Goal: Task Accomplishment & Management: Manage account settings

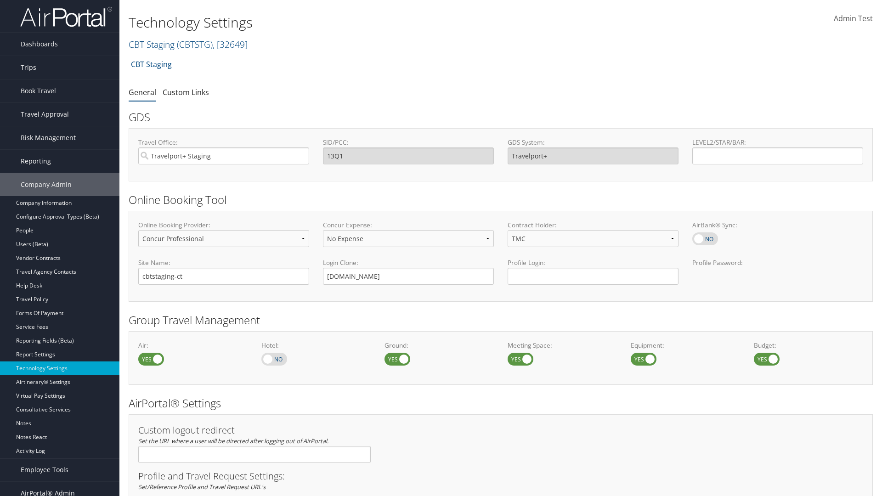
select select "4"
click at [152, 44] on link "CBT Staging ( CBTSTG ) , [ 32649 ]" at bounding box center [188, 44] width 119 height 12
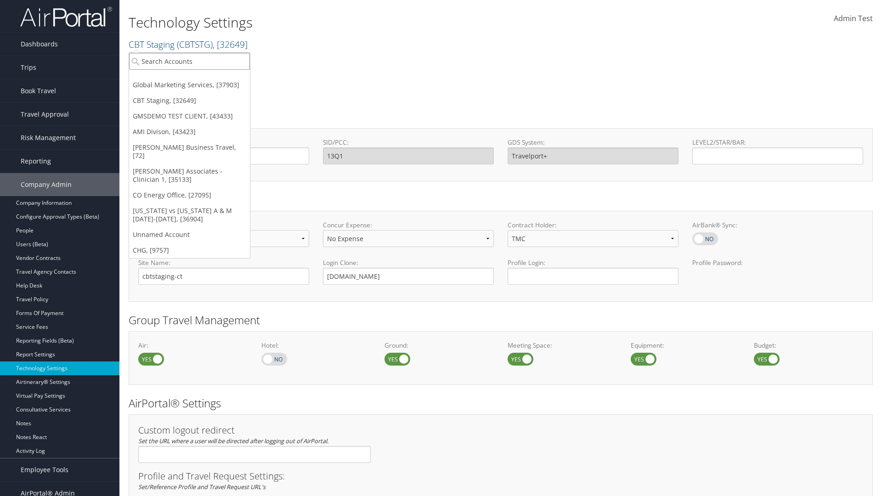
click at [189, 61] on input "search" at bounding box center [189, 61] width 121 height 17
type input "CBTSTG"
click at [189, 78] on div "CBT Staging (CBTSTG), [32649]" at bounding box center [189, 78] width 131 height 8
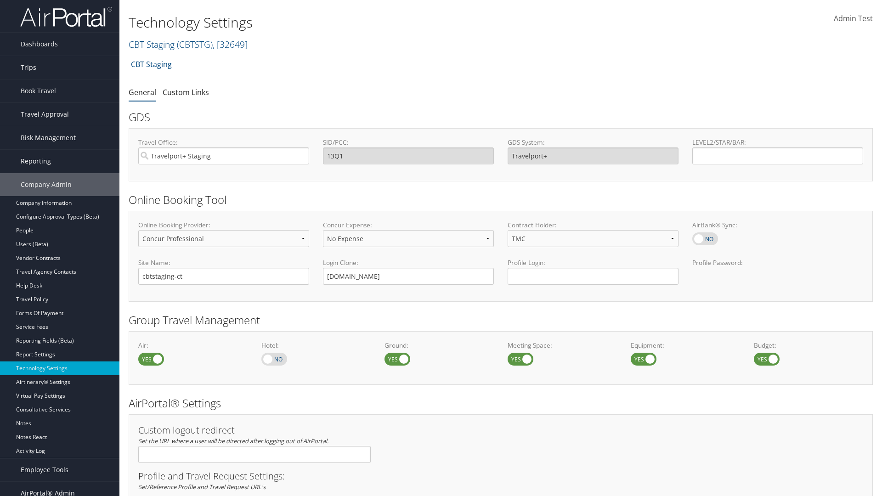
select select "4"
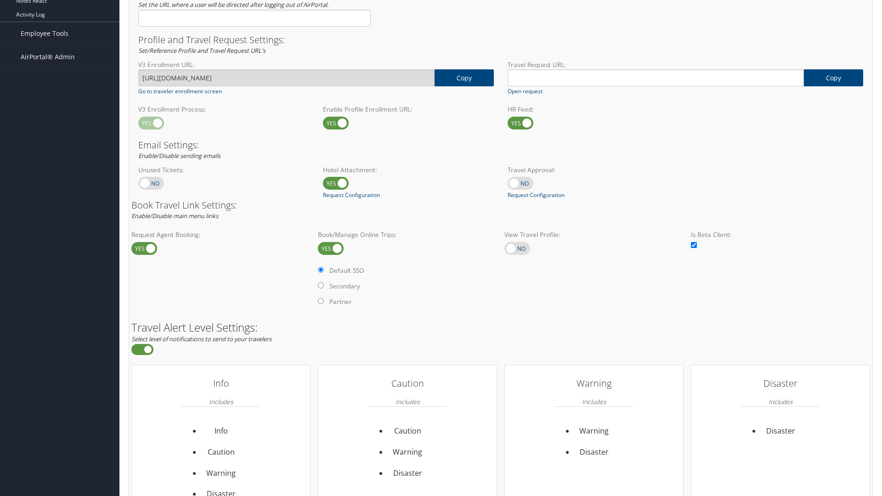
click at [517, 248] on label at bounding box center [517, 248] width 26 height 13
click at [515, 248] on input "checkbox" at bounding box center [512, 249] width 6 height 6
checkbox input "true"
click at [536, 286] on label "Online Profile" at bounding box center [535, 285] width 39 height 9
click at [510, 286] on input "Online Profile" at bounding box center [507, 285] width 6 height 6
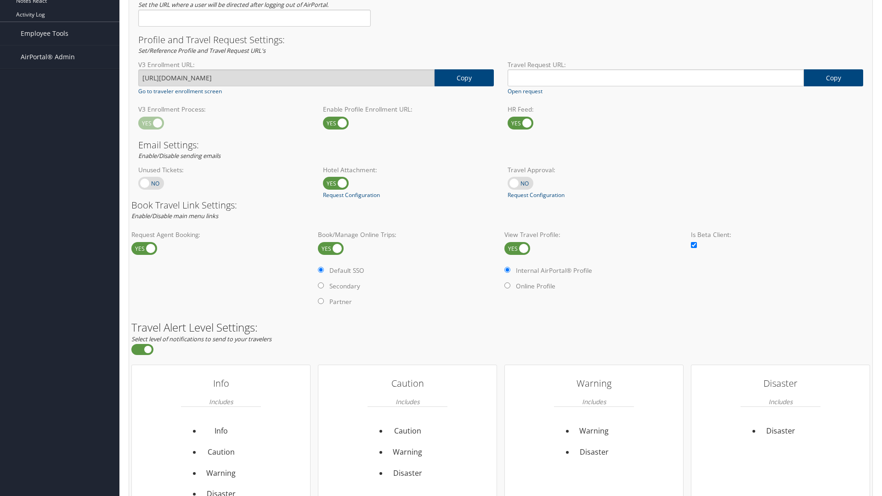
radio input "true"
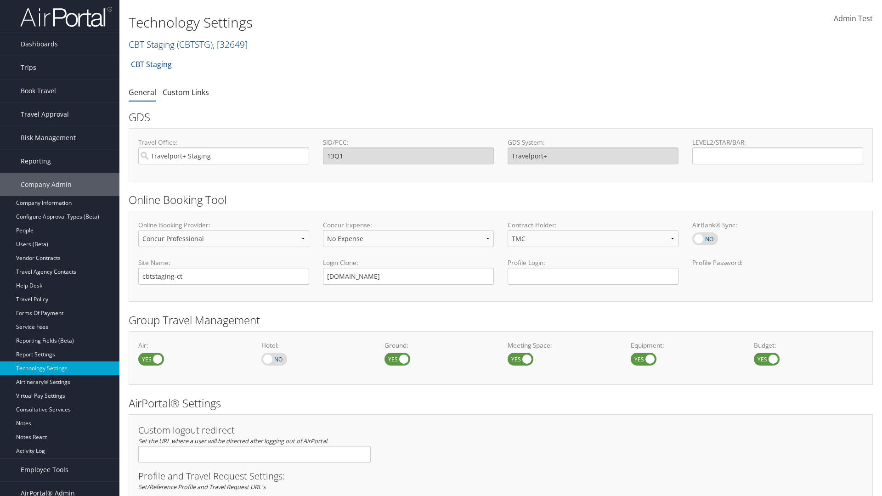
select select "4"
